Goal: Find specific page/section: Find specific page/section

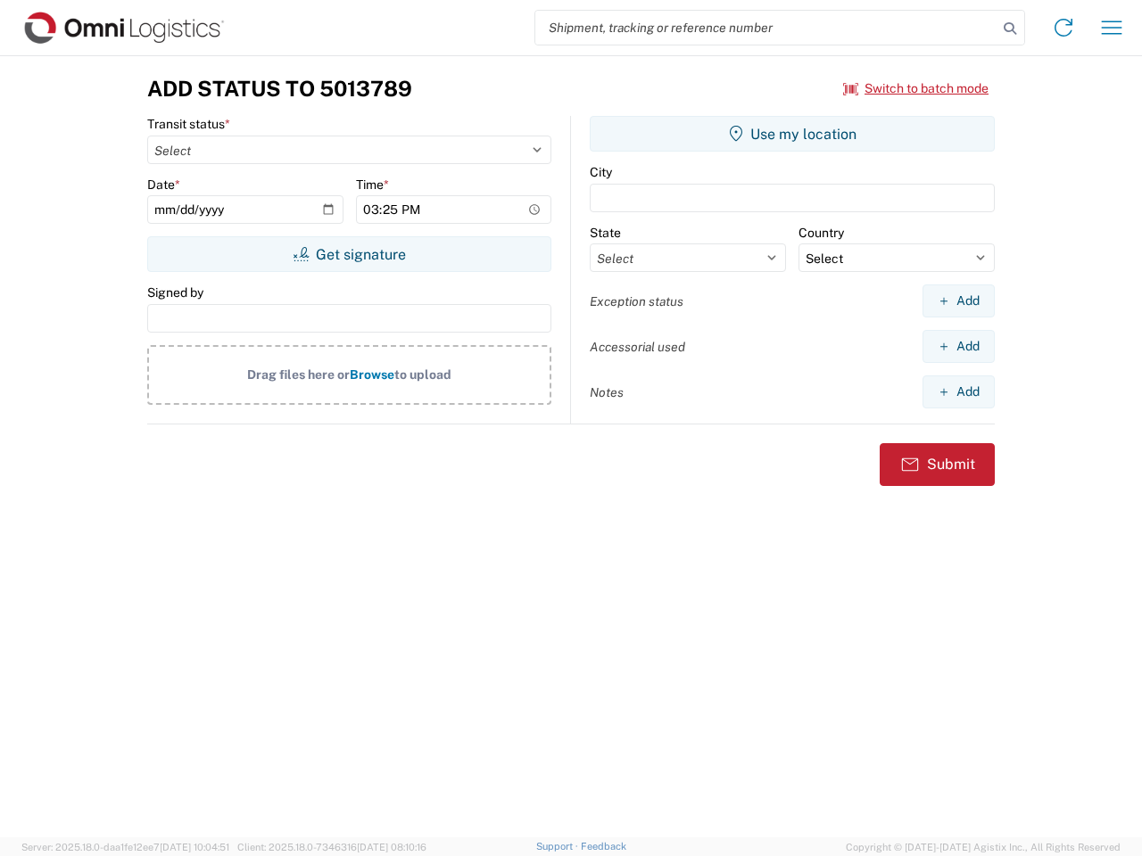
click at [766, 28] on input "search" at bounding box center [766, 28] width 462 height 34
click at [1010, 29] on icon at bounding box center [1009, 28] width 25 height 25
click at [1063, 28] on icon at bounding box center [1063, 27] width 29 height 29
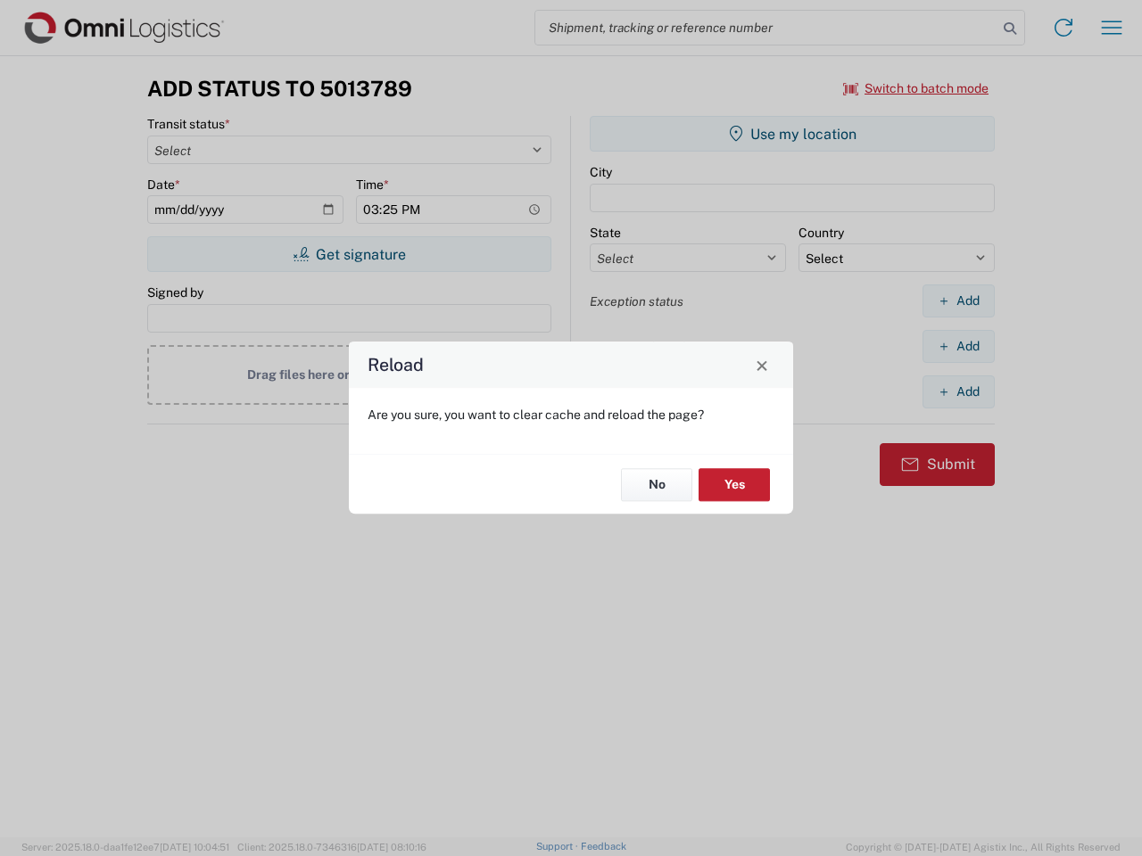
click at [1112, 28] on div "Reload Are you sure, you want to clear cache and reload the page? No Yes" at bounding box center [571, 428] width 1142 height 856
click at [916, 88] on div "Reload Are you sure, you want to clear cache and reload the page? No Yes" at bounding box center [571, 428] width 1142 height 856
click at [349, 254] on div "Reload Are you sure, you want to clear cache and reload the page? No Yes" at bounding box center [571, 428] width 1142 height 856
click at [792, 134] on div "Reload Are you sure, you want to clear cache and reload the page? No Yes" at bounding box center [571, 428] width 1142 height 856
click at [958, 301] on div "Reload Are you sure, you want to clear cache and reload the page? No Yes" at bounding box center [571, 428] width 1142 height 856
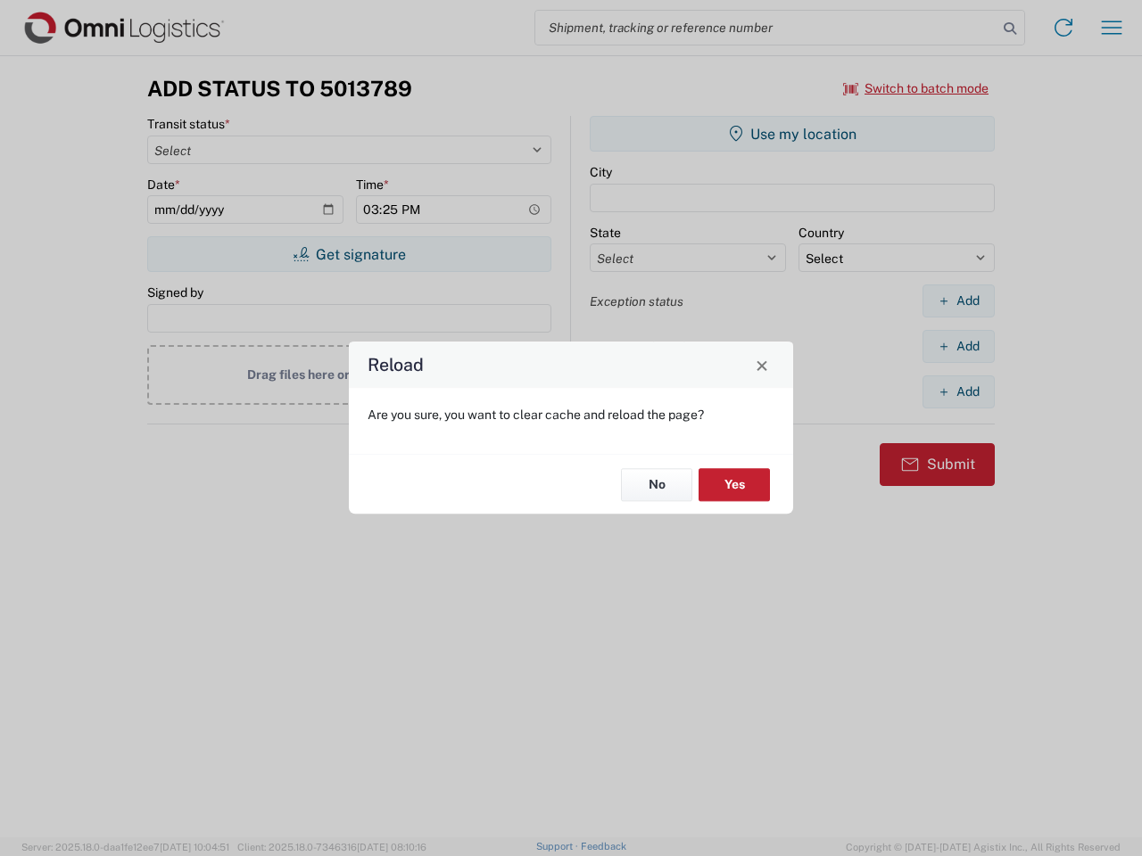
click at [958, 346] on div "Reload Are you sure, you want to clear cache and reload the page? No Yes" at bounding box center [571, 428] width 1142 height 856
click at [958, 392] on div "Reload Are you sure, you want to clear cache and reload the page? No Yes" at bounding box center [571, 428] width 1142 height 856
